Goal: Find specific page/section: Find specific page/section

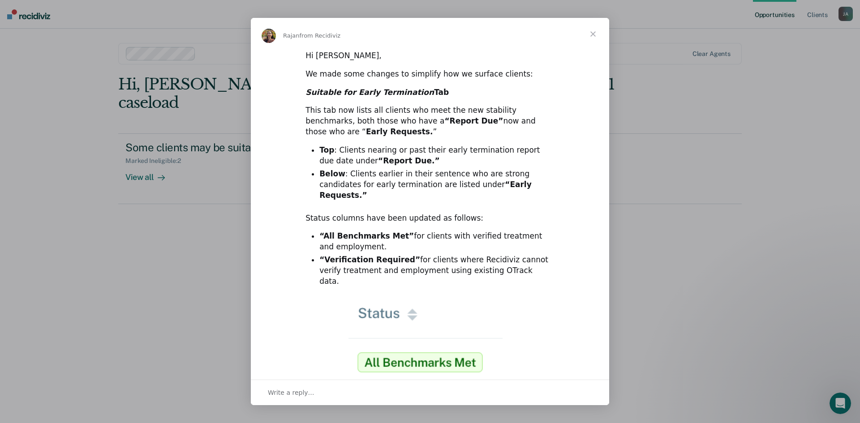
click at [592, 36] on span "Close" at bounding box center [593, 34] width 32 height 32
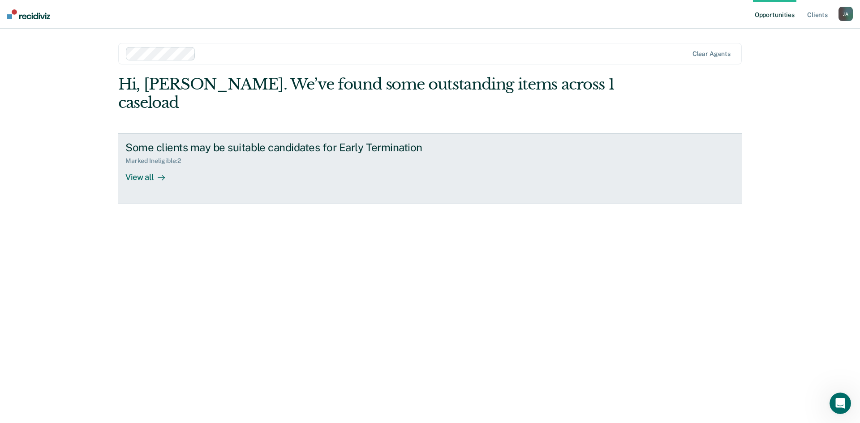
click at [142, 165] on div "View all" at bounding box center [150, 173] width 50 height 17
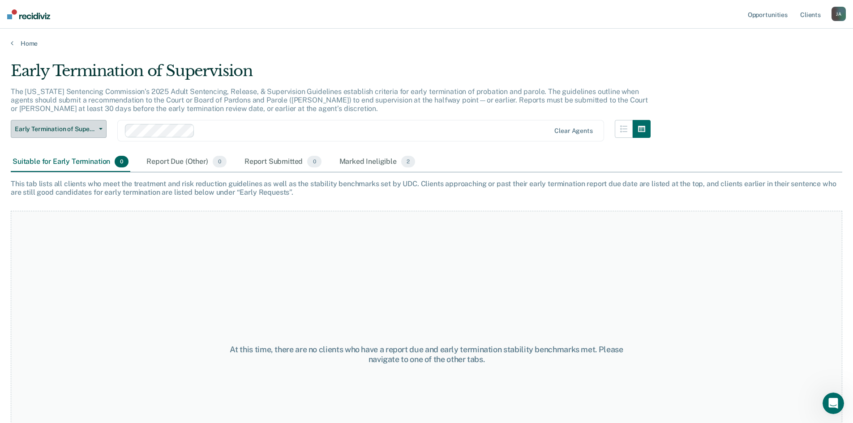
click at [78, 133] on button "Early Termination of Supervision" at bounding box center [59, 129] width 96 height 18
click at [86, 122] on button "Early Termination of Supervision" at bounding box center [59, 129] width 96 height 18
click at [191, 167] on div "Report Due (Other) 0" at bounding box center [186, 162] width 83 height 20
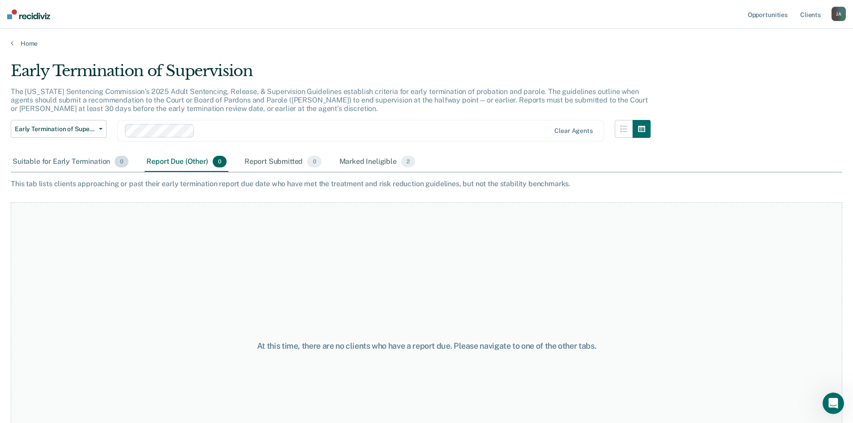
click at [50, 161] on div "Suitable for Early Termination 0" at bounding box center [71, 162] width 120 height 20
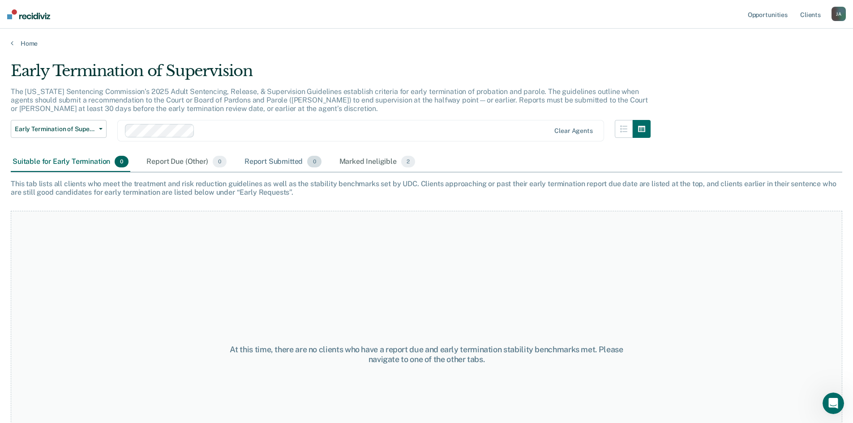
click at [263, 162] on div "Report Submitted 0" at bounding box center [283, 162] width 81 height 20
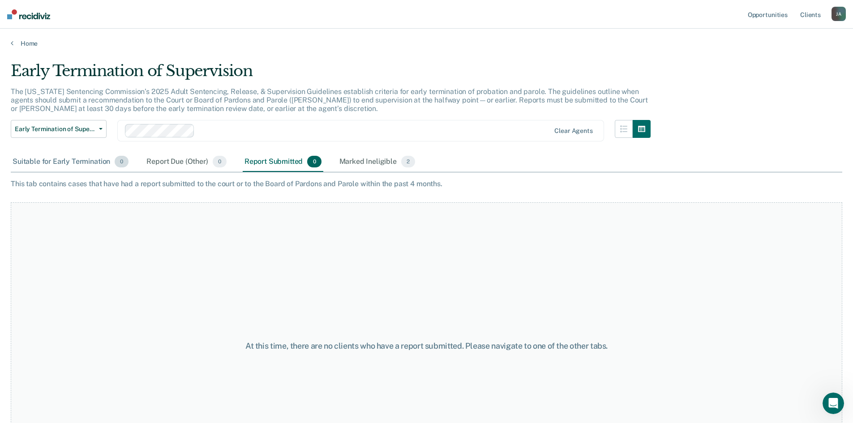
click at [65, 161] on div "Suitable for Early Termination 0" at bounding box center [71, 162] width 120 height 20
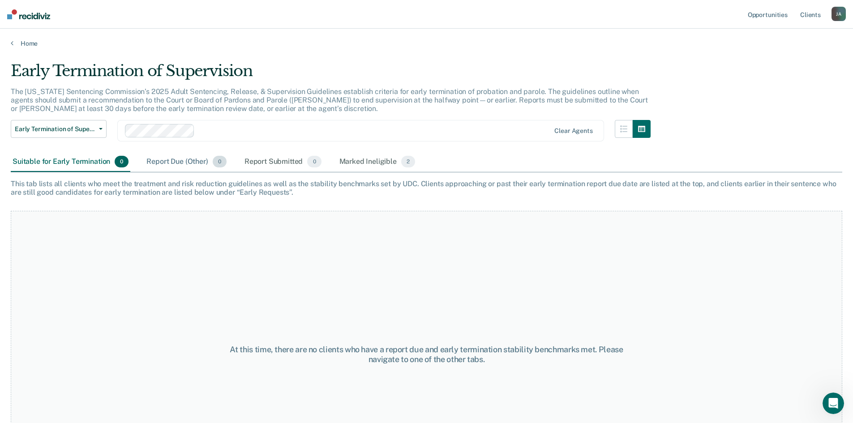
click at [174, 156] on div "Report Due (Other) 0" at bounding box center [186, 162] width 83 height 20
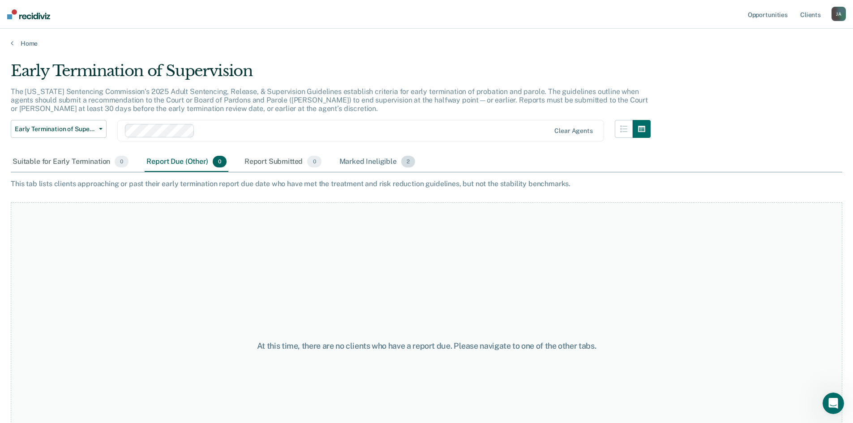
click at [363, 162] on div "Marked Ineligible 2" at bounding box center [378, 162] width 80 height 20
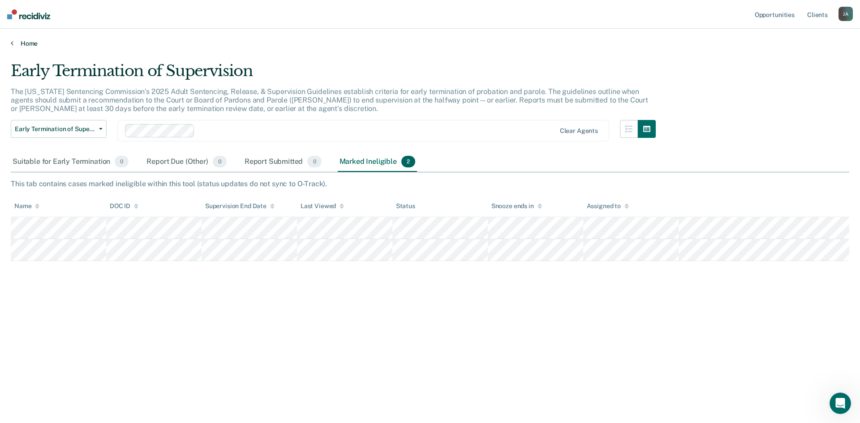
click at [15, 44] on link "Home" at bounding box center [430, 43] width 838 height 8
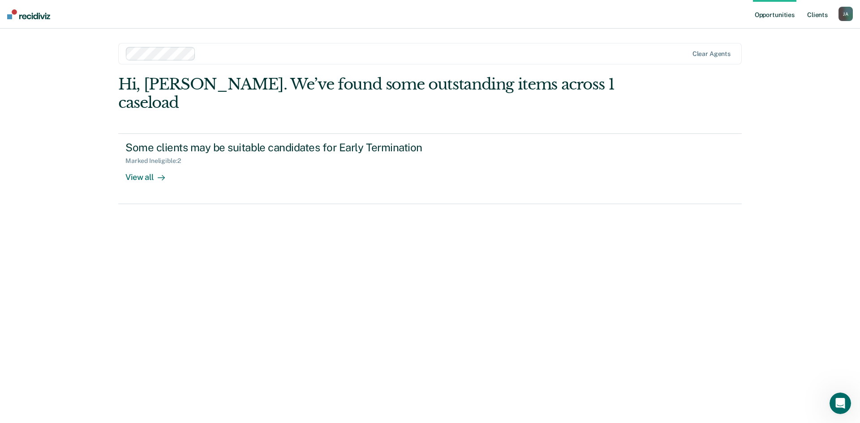
click at [824, 14] on link "Client s" at bounding box center [817, 14] width 24 height 29
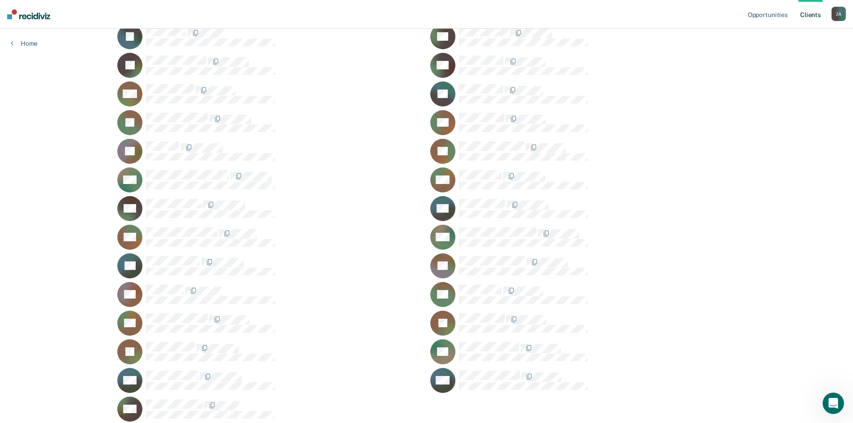
scroll to position [169, 0]
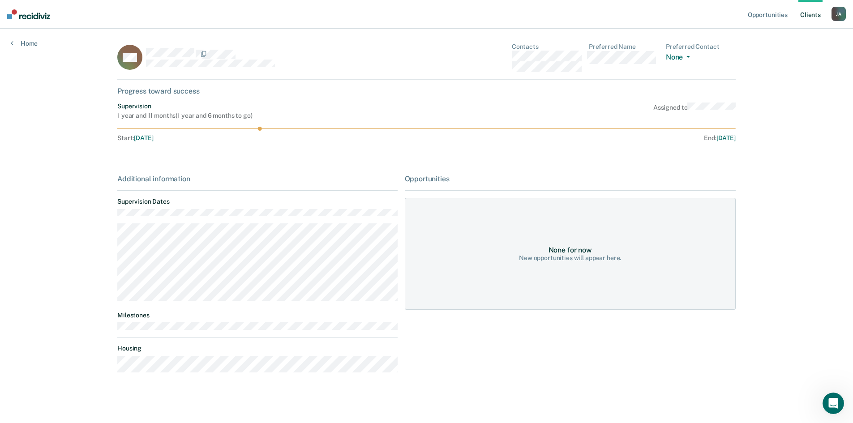
scroll to position [4, 0]
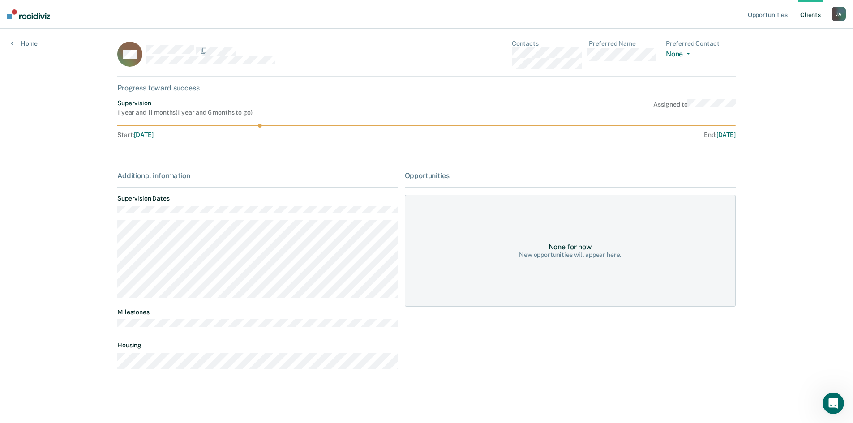
click at [292, 345] on dt "Housing" at bounding box center [257, 346] width 280 height 8
